Goal: Transaction & Acquisition: Book appointment/travel/reservation

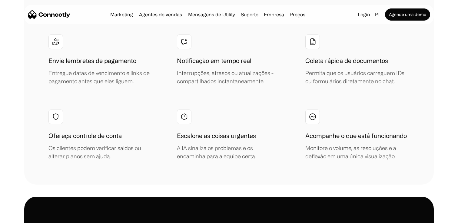
scroll to position [2398, 0]
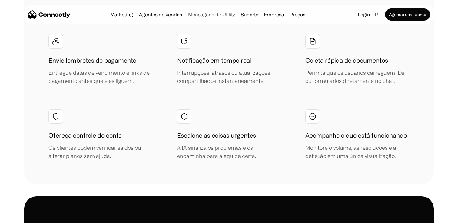
click at [207, 12] on link "Mensagens de Utility" at bounding box center [211, 14] width 51 height 5
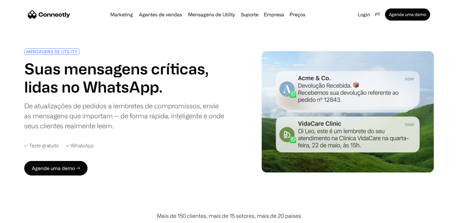
click at [170, 11] on div "Marketing Agentes de vendas Mensagens de Utility Suporte Empresa Sobre nós Carr…" at bounding box center [208, 14] width 200 height 8
click at [170, 16] on link "Agentes de vendas" at bounding box center [161, 14] width 48 height 5
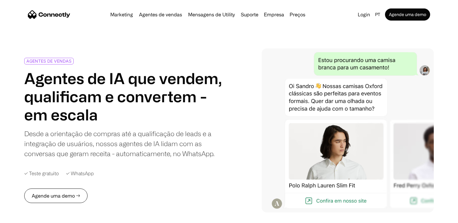
click at [66, 191] on link "Agende uma demo →" at bounding box center [55, 196] width 63 height 15
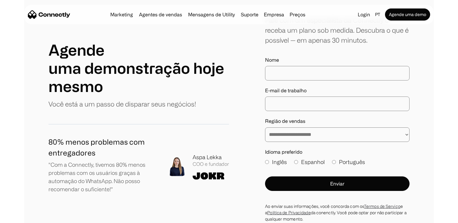
scroll to position [80, 0]
